Goal: Check status

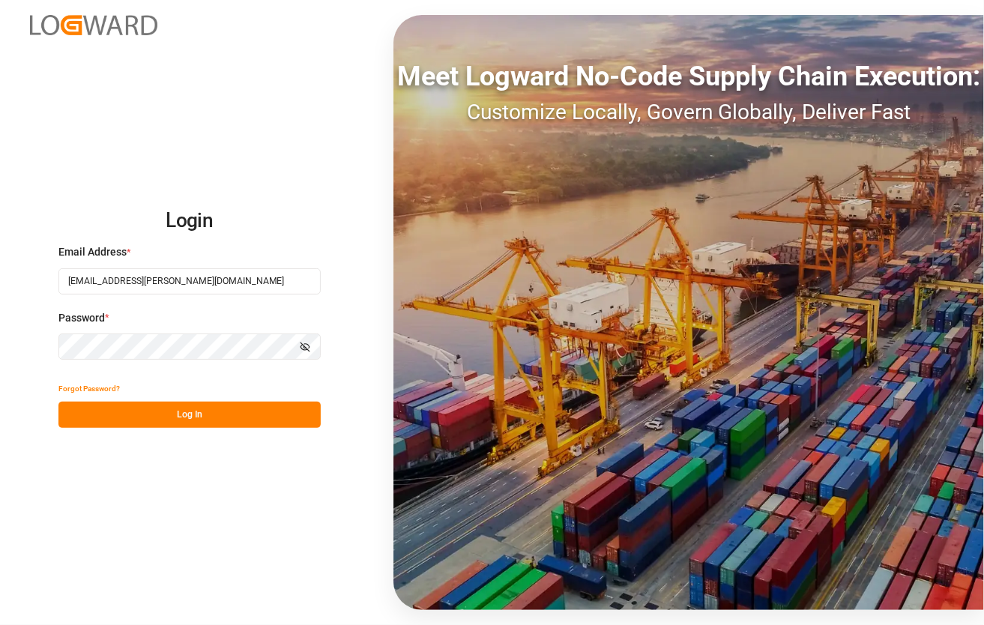
click at [219, 447] on div "Login Email Address * [EMAIL_ADDRESS][PERSON_NAME][DOMAIN_NAME] Password * Show…" at bounding box center [492, 312] width 984 height 625
click at [229, 382] on div "Forgot Password?" at bounding box center [189, 388] width 262 height 26
click at [228, 406] on button "Log In" at bounding box center [189, 415] width 262 height 26
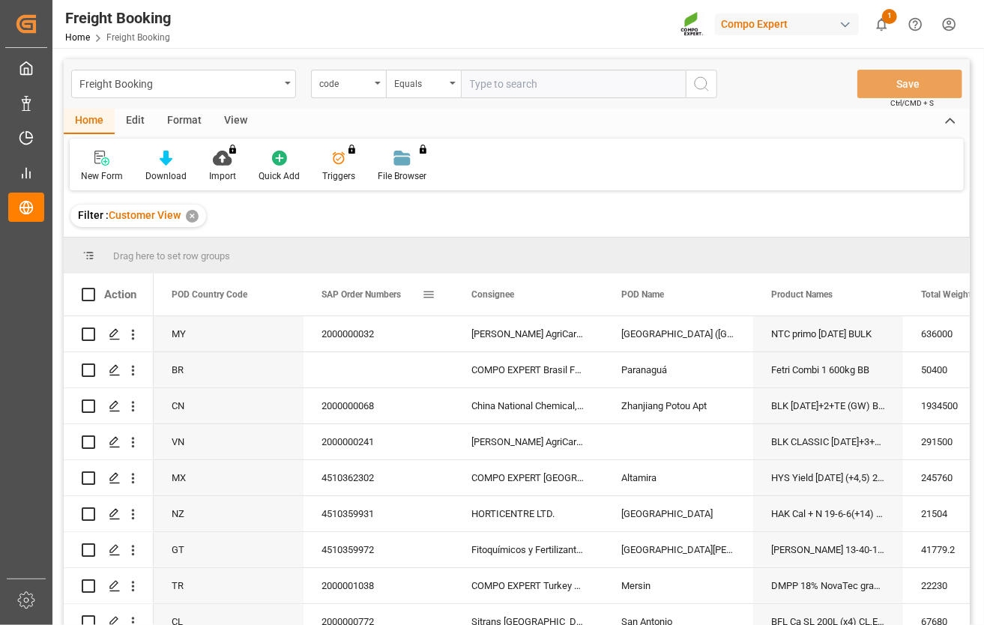
click at [429, 297] on span at bounding box center [428, 294] width 13 height 13
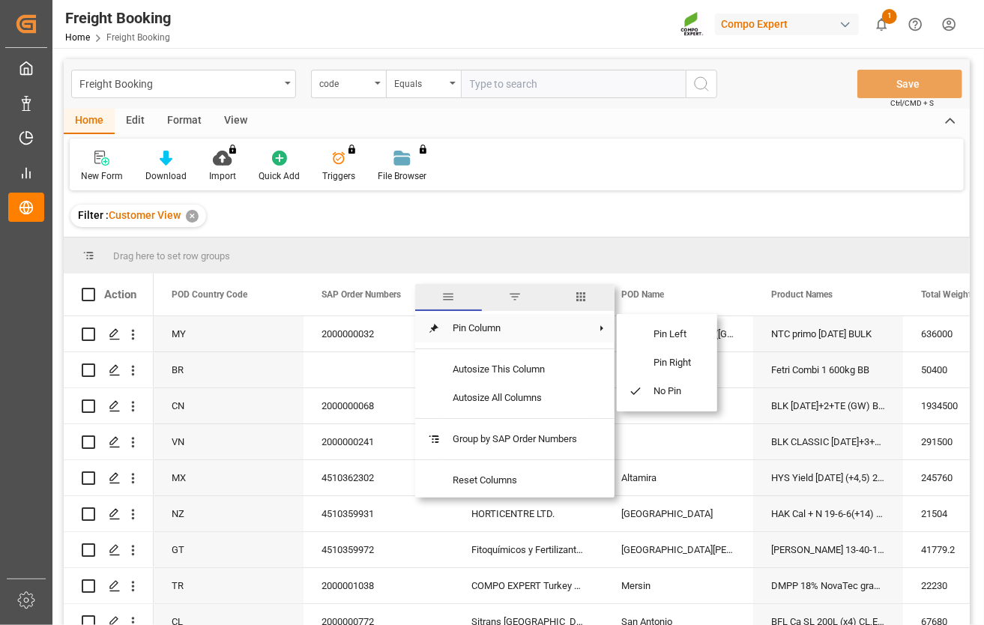
click at [524, 292] on span "filter" at bounding box center [515, 297] width 67 height 27
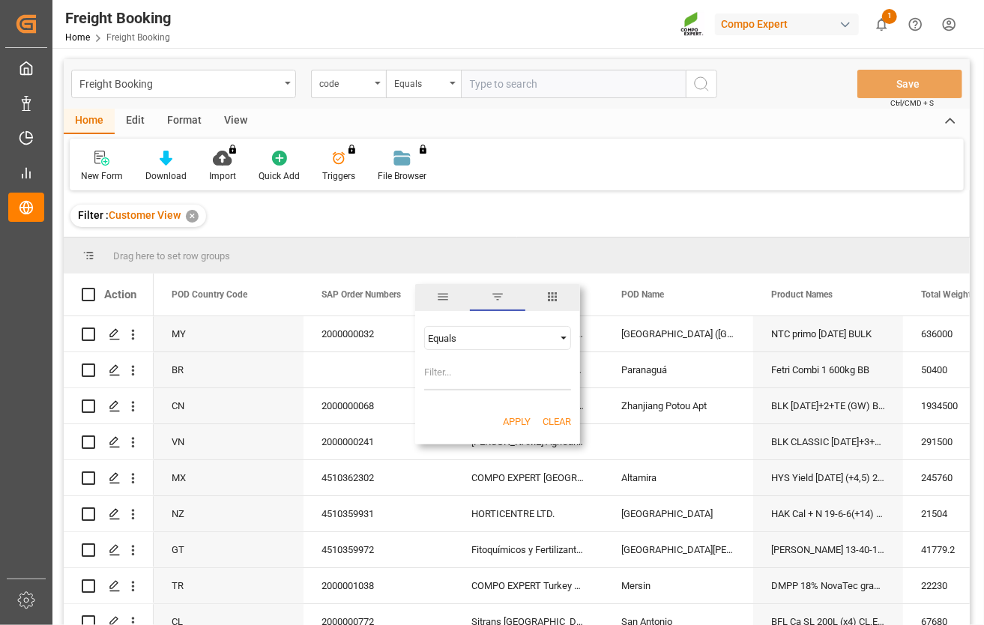
click at [486, 339] on div "Equals" at bounding box center [491, 338] width 126 height 11
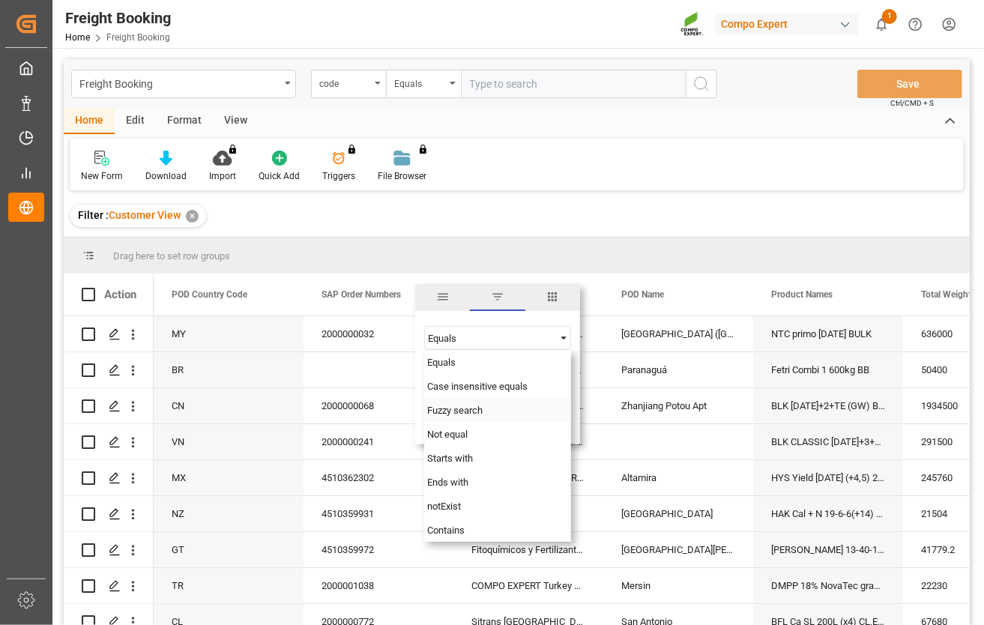
click at [474, 410] on span "Fuzzy search" at bounding box center [454, 410] width 55 height 11
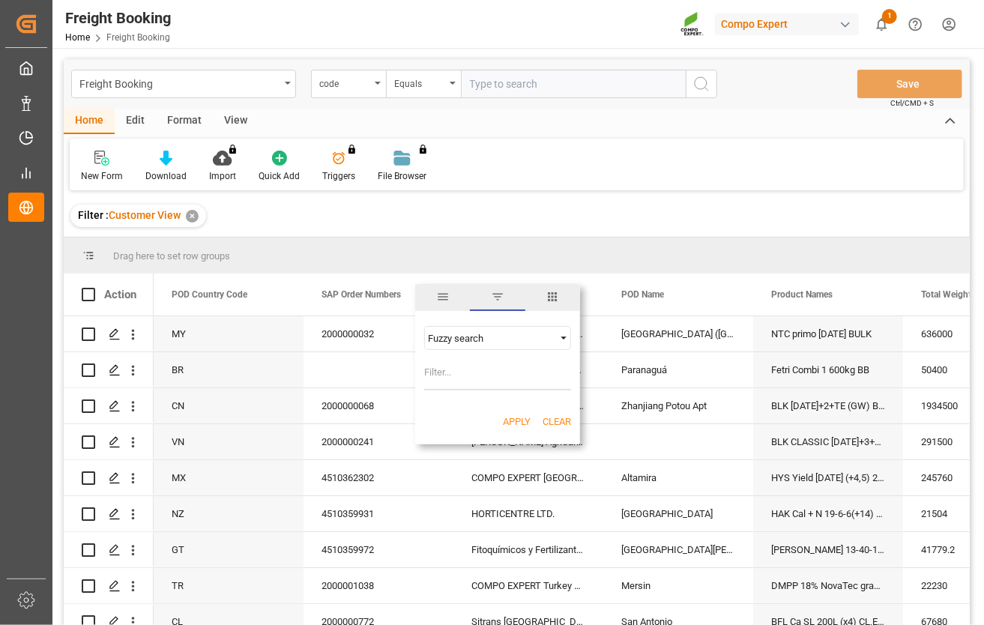
click at [463, 378] on input "Filter Value" at bounding box center [497, 375] width 147 height 30
paste input "4510355330"
type input "4510355330"
click at [515, 420] on button "Apply" at bounding box center [517, 421] width 28 height 15
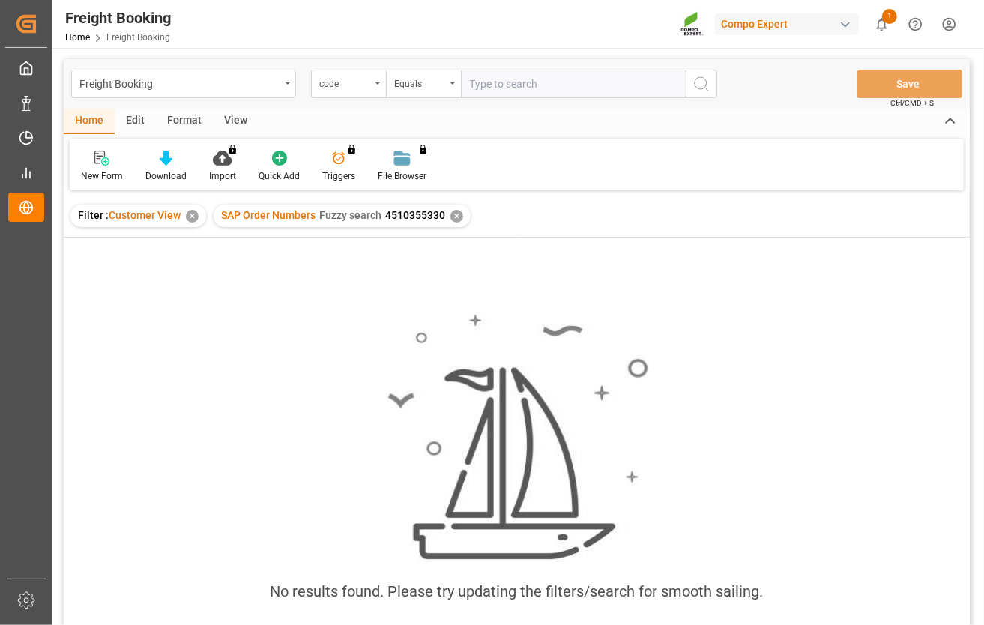
click at [460, 211] on div "✕" at bounding box center [456, 216] width 13 height 13
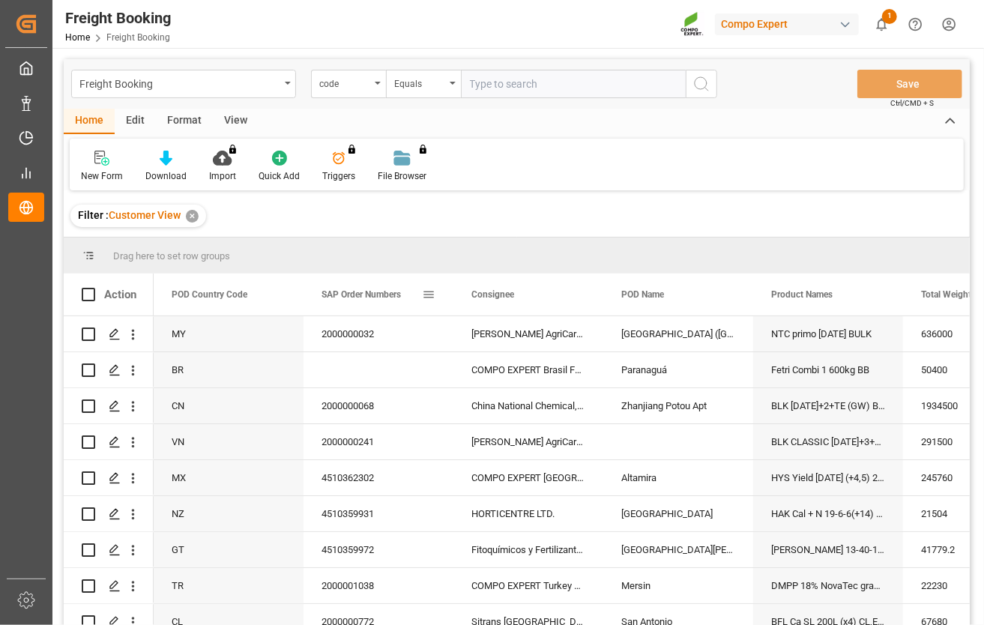
click at [427, 288] on span at bounding box center [428, 294] width 13 height 13
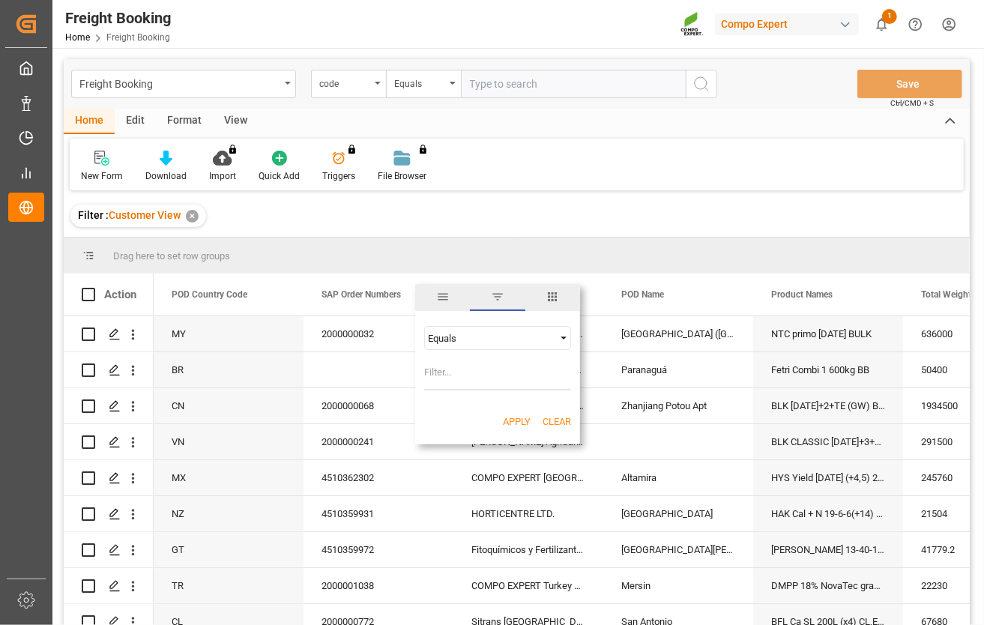
click at [497, 338] on div "Equals" at bounding box center [491, 338] width 126 height 11
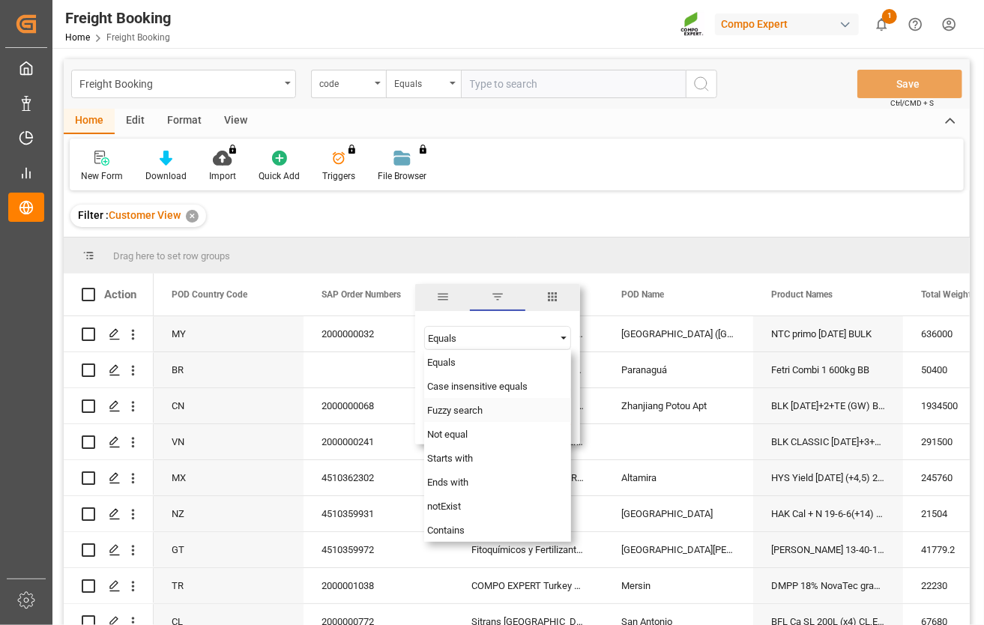
click at [484, 415] on div "Fuzzy search" at bounding box center [497, 410] width 147 height 24
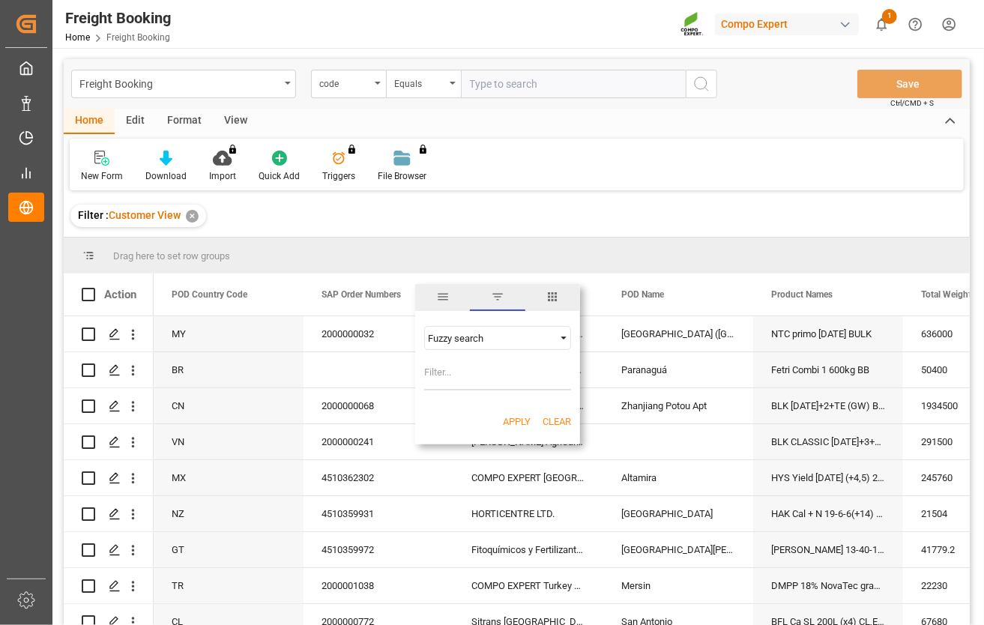
click at [476, 373] on input "Filter Value" at bounding box center [497, 375] width 147 height 30
paste input "4500004430"
type input "4500004430"
click at [509, 418] on button "Apply" at bounding box center [517, 421] width 28 height 15
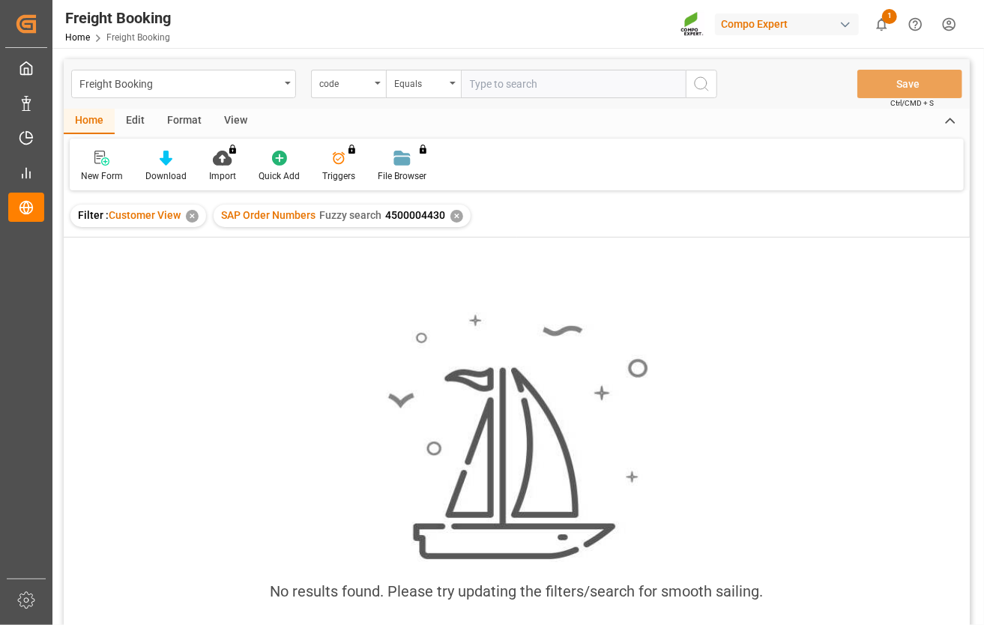
click at [456, 216] on div "✕" at bounding box center [456, 216] width 13 height 13
